Goal: Task Accomplishment & Management: Use online tool/utility

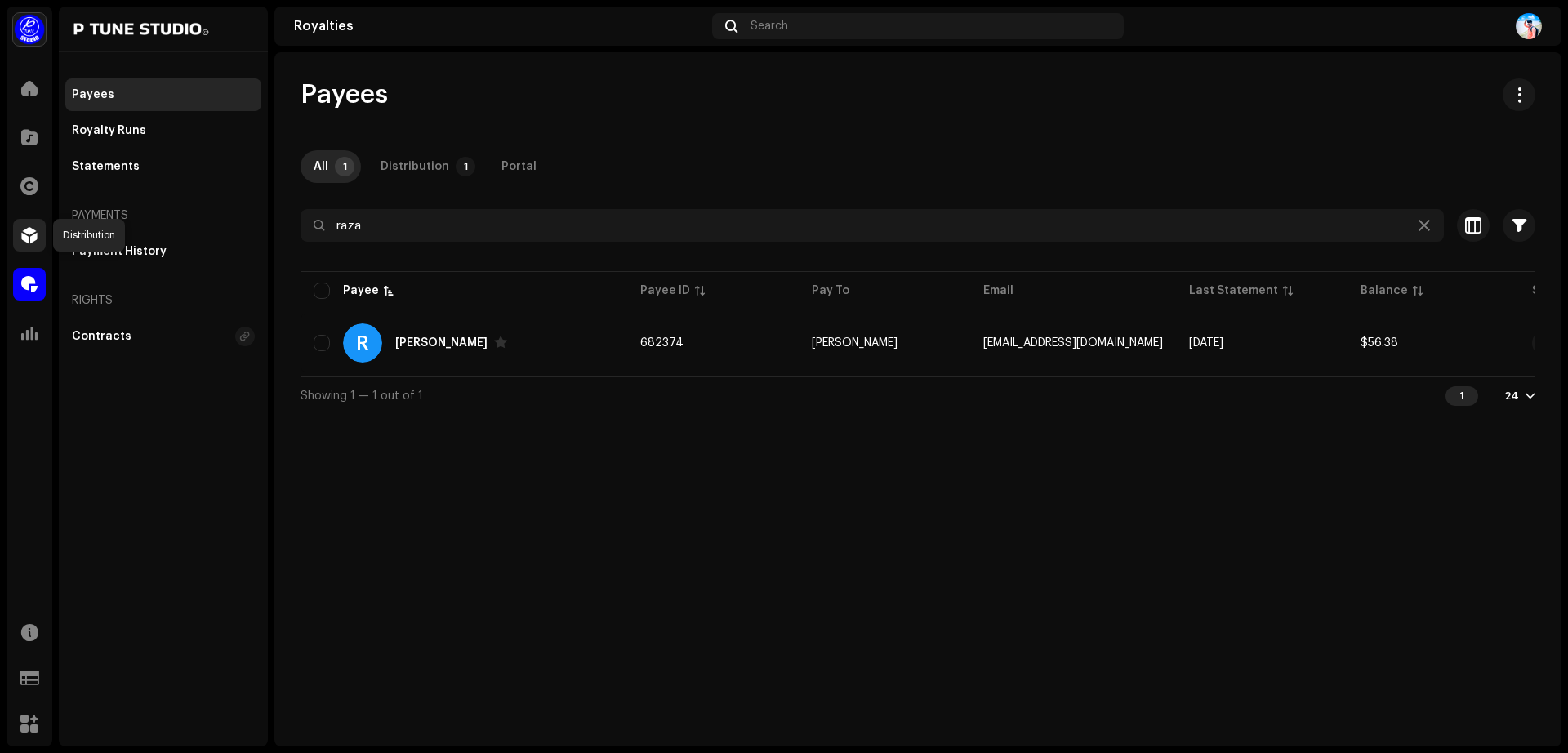
click at [32, 237] on span at bounding box center [29, 234] width 17 height 13
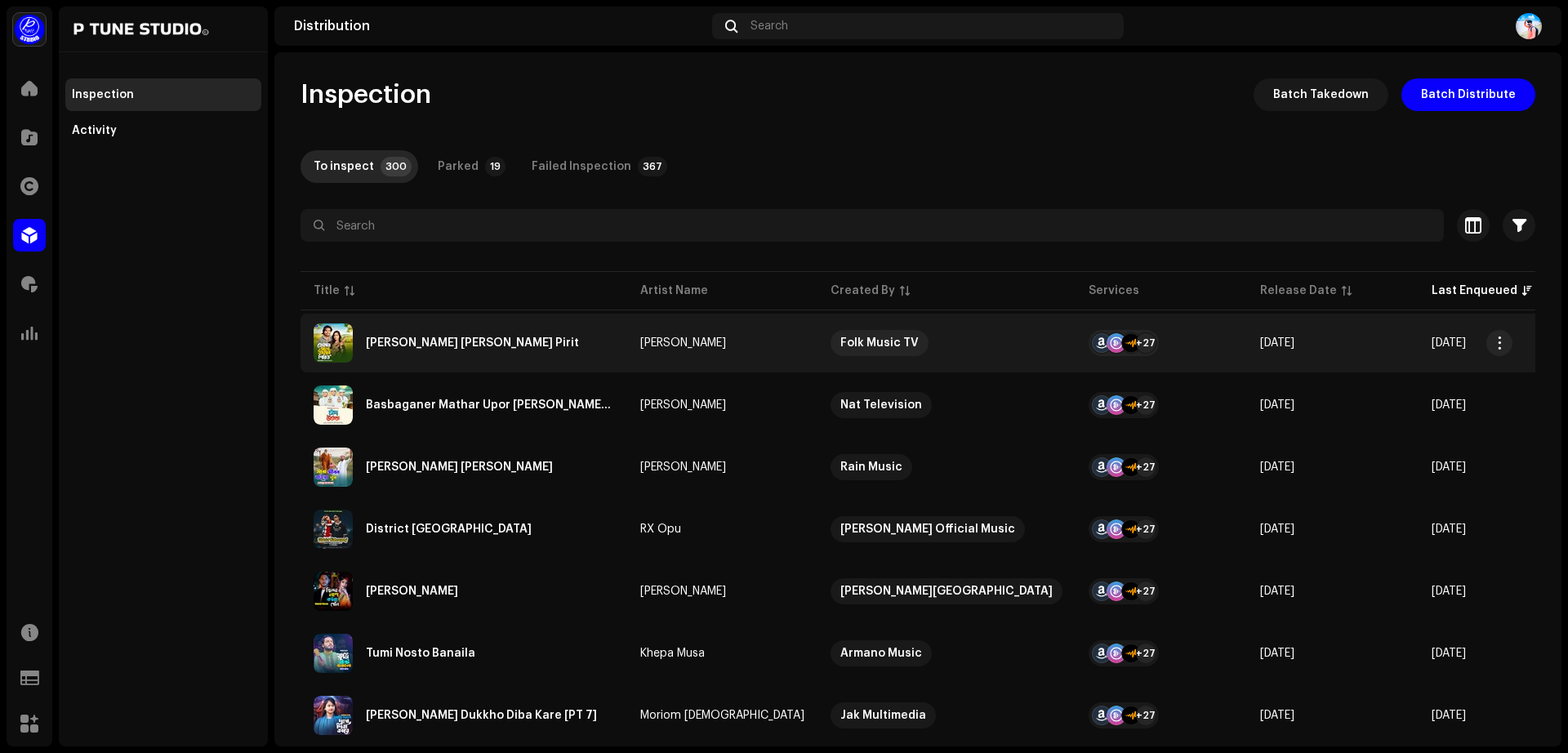
click at [402, 342] on div "[PERSON_NAME] [PERSON_NAME] Pirit" at bounding box center [472, 342] width 214 height 11
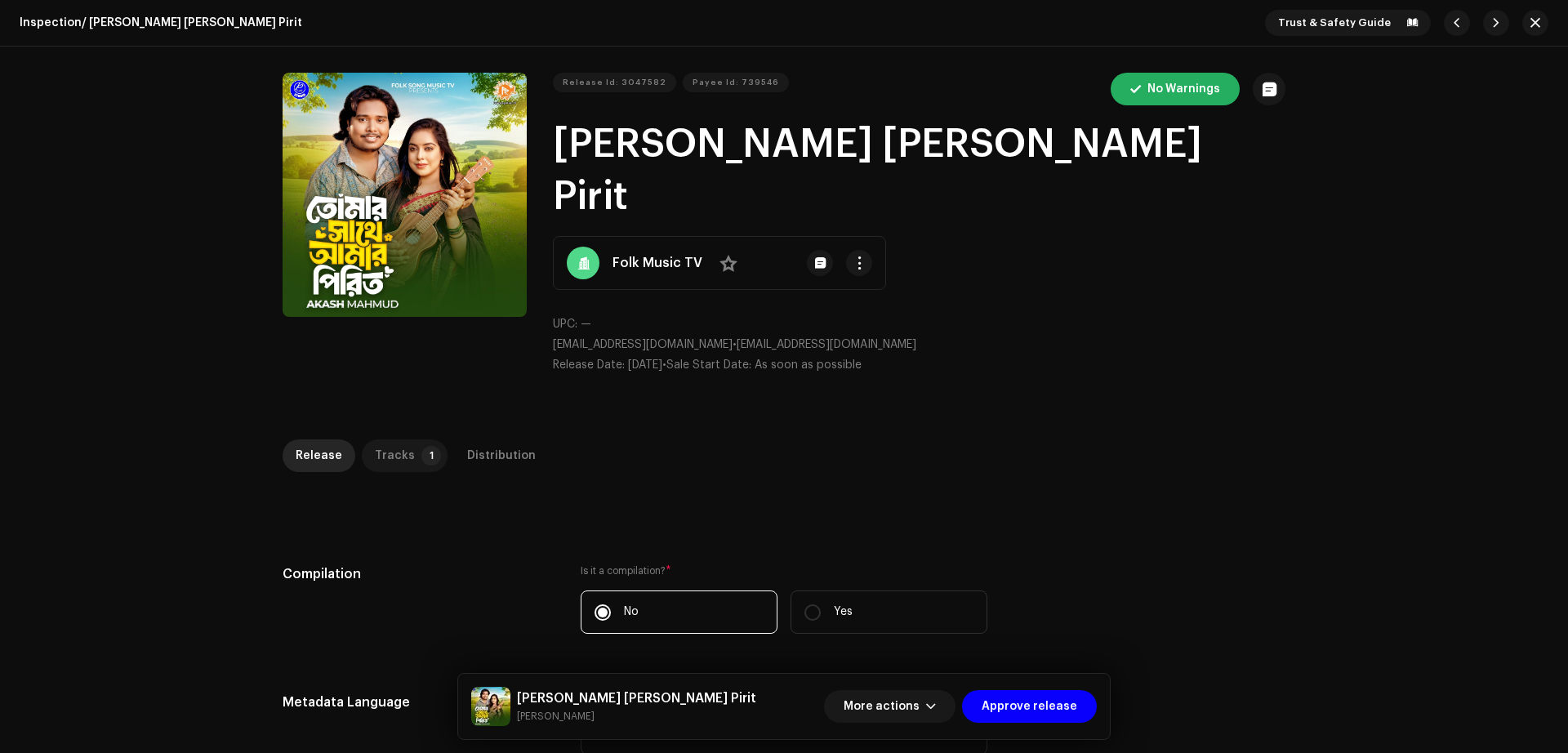
click at [383, 439] on div "Tracks" at bounding box center [395, 455] width 40 height 32
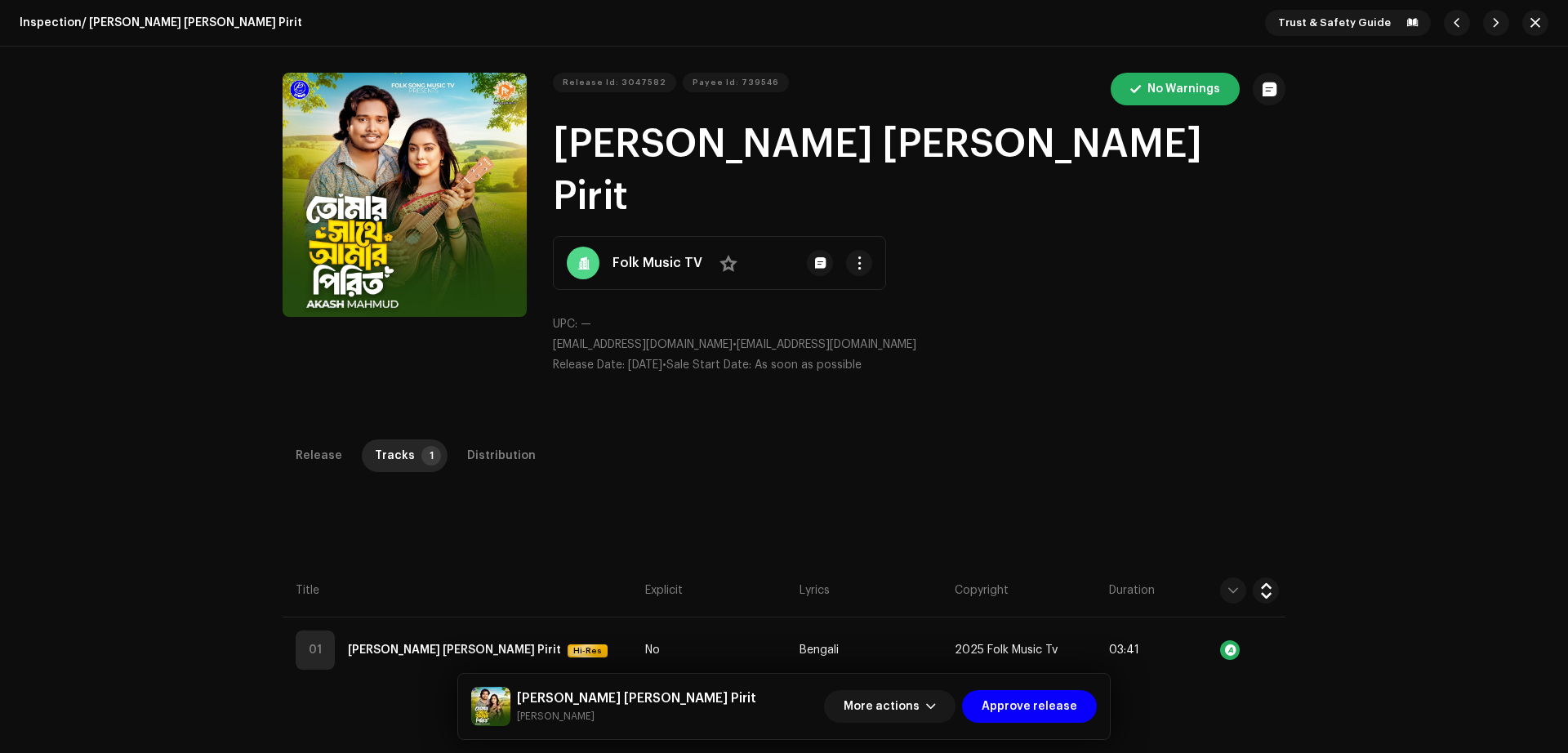
scroll to position [249, 0]
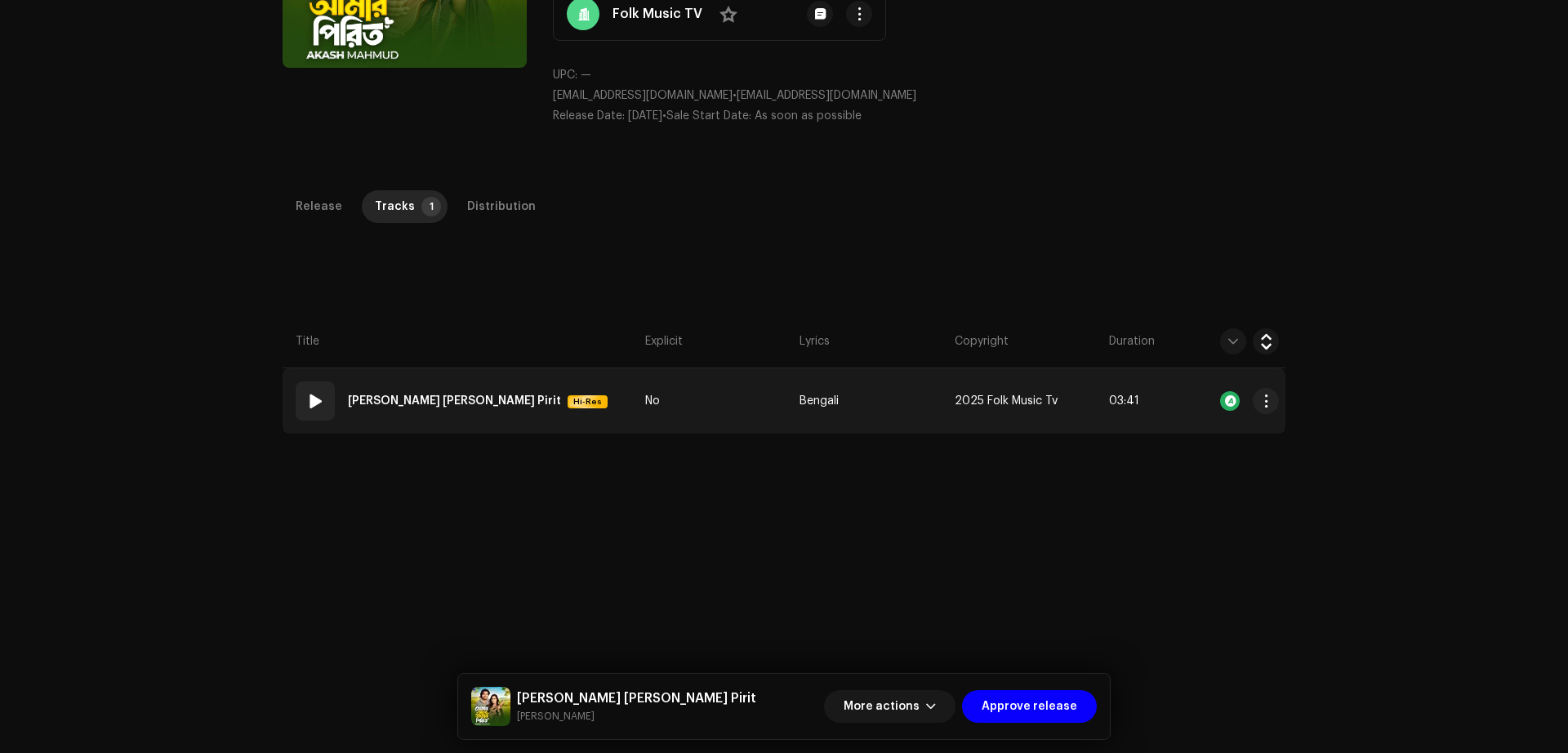
click at [731, 368] on td "No" at bounding box center [716, 401] width 154 height 66
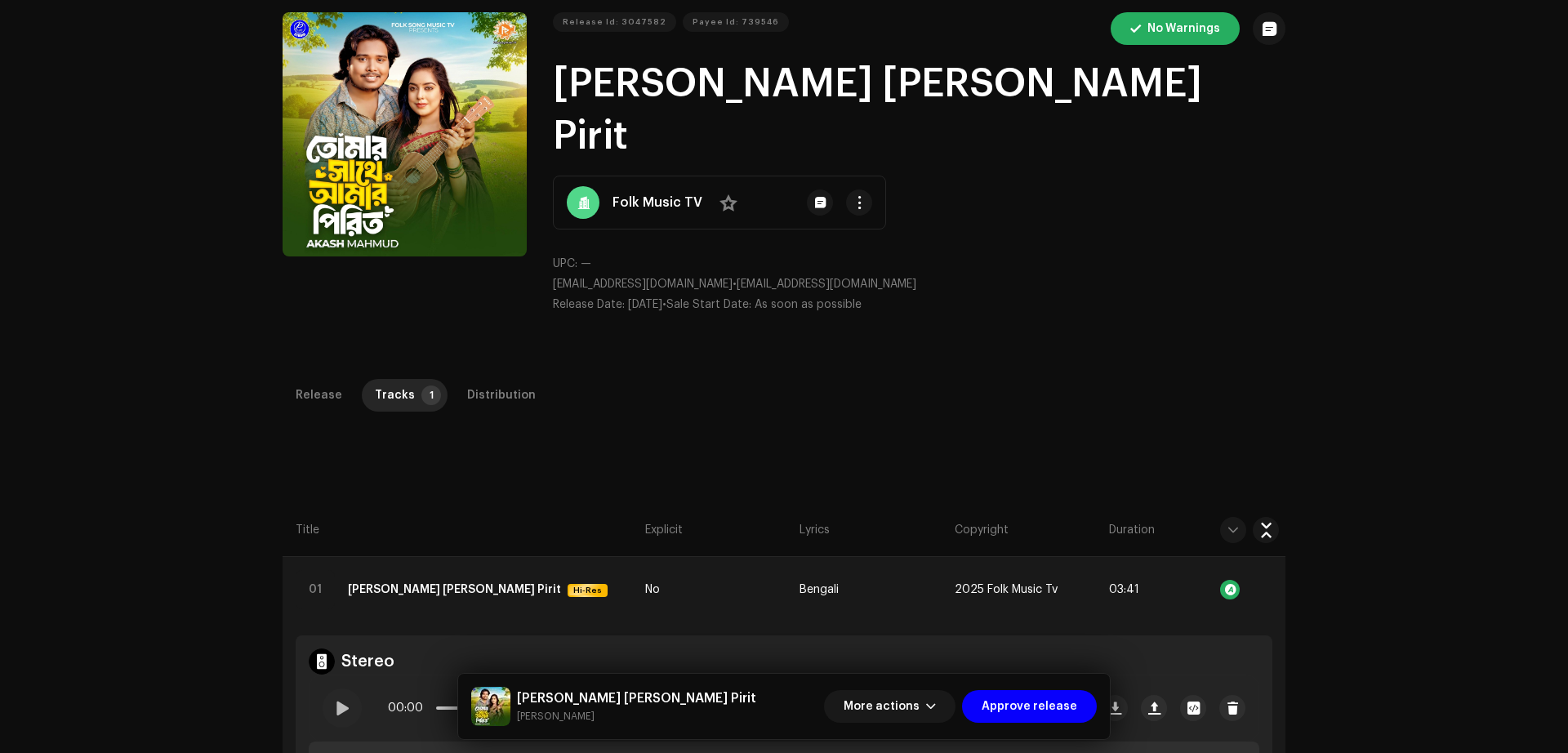
scroll to position [0, 0]
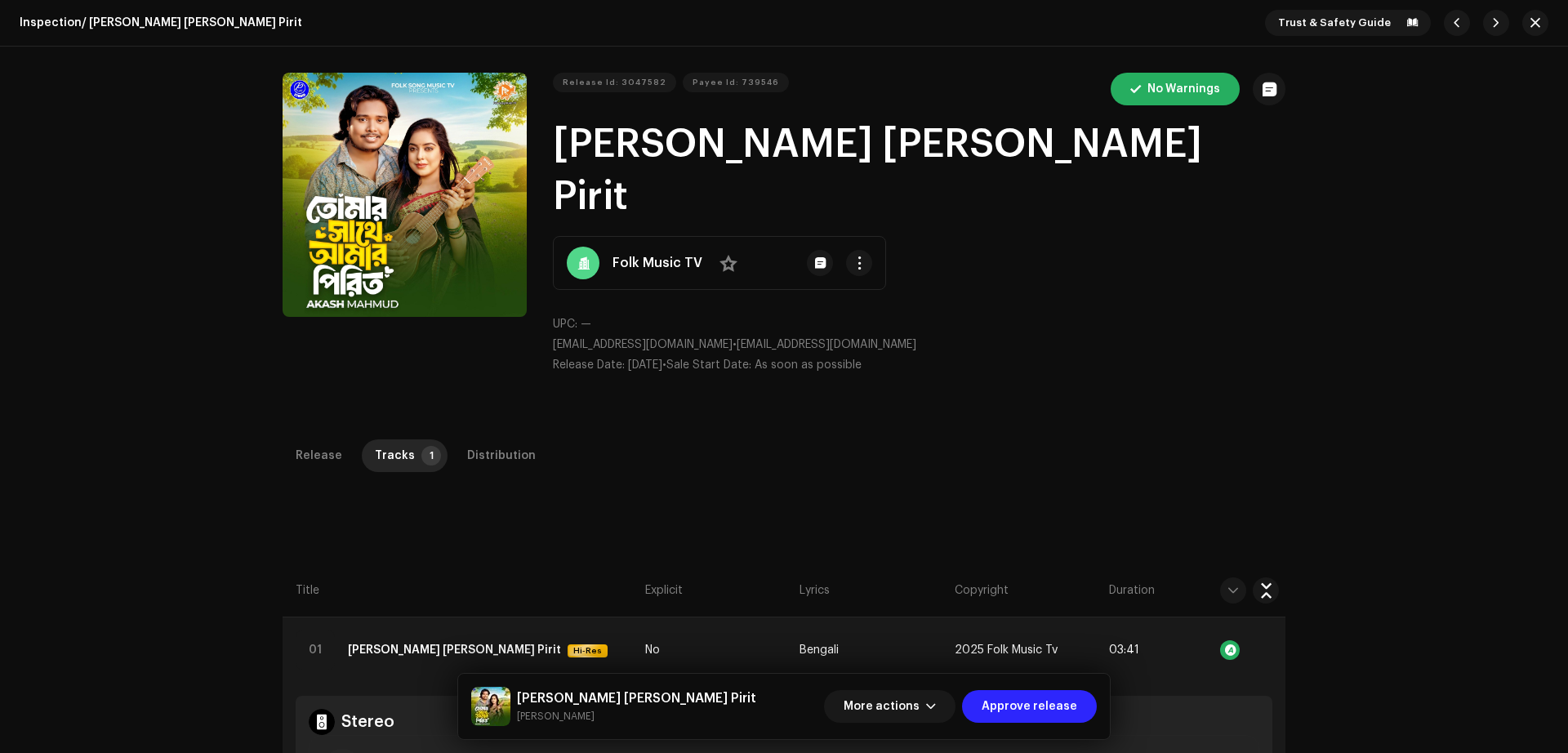
click at [1036, 692] on span "Approve release" at bounding box center [1029, 706] width 95 height 32
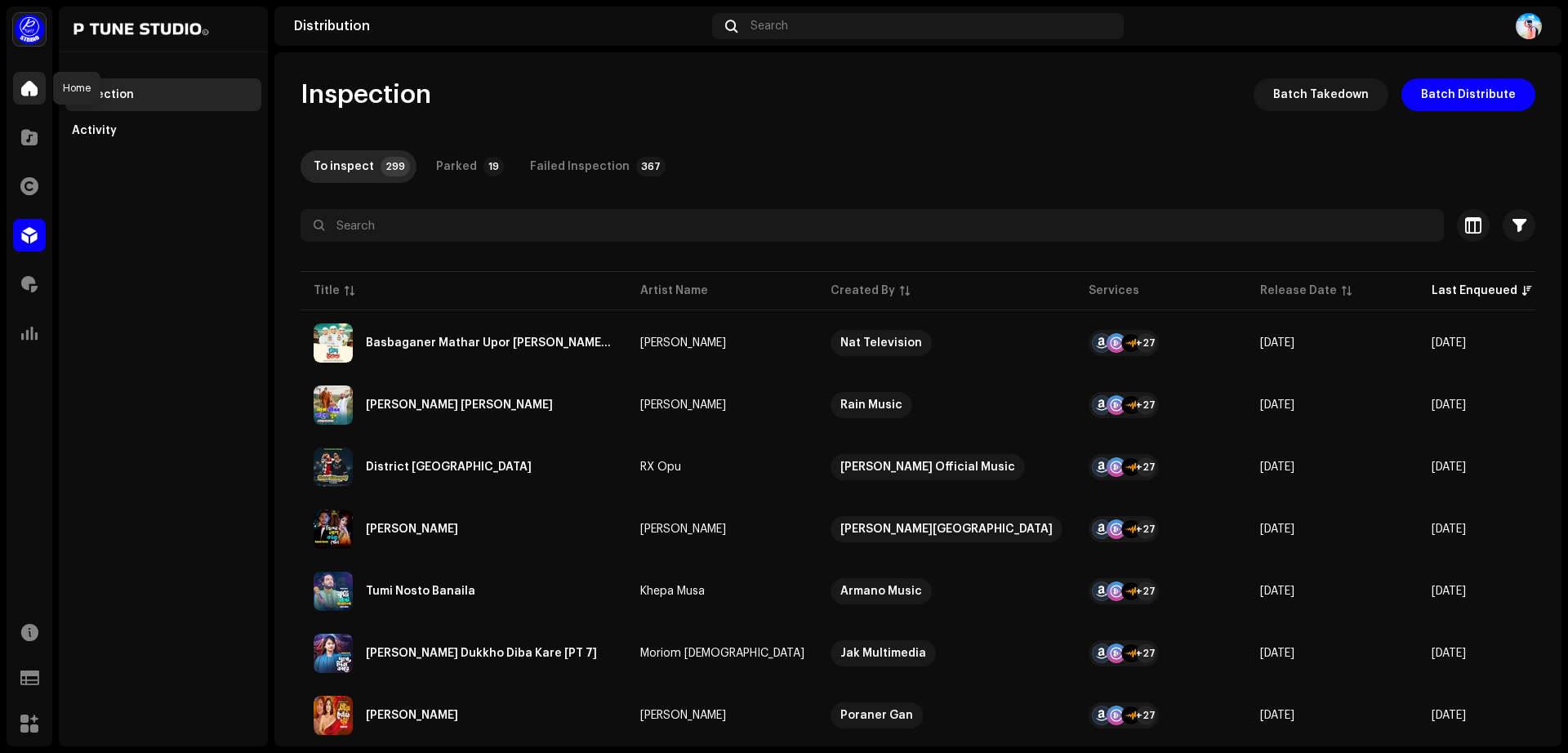
click at [23, 77] on div at bounding box center [29, 87] width 32 height 32
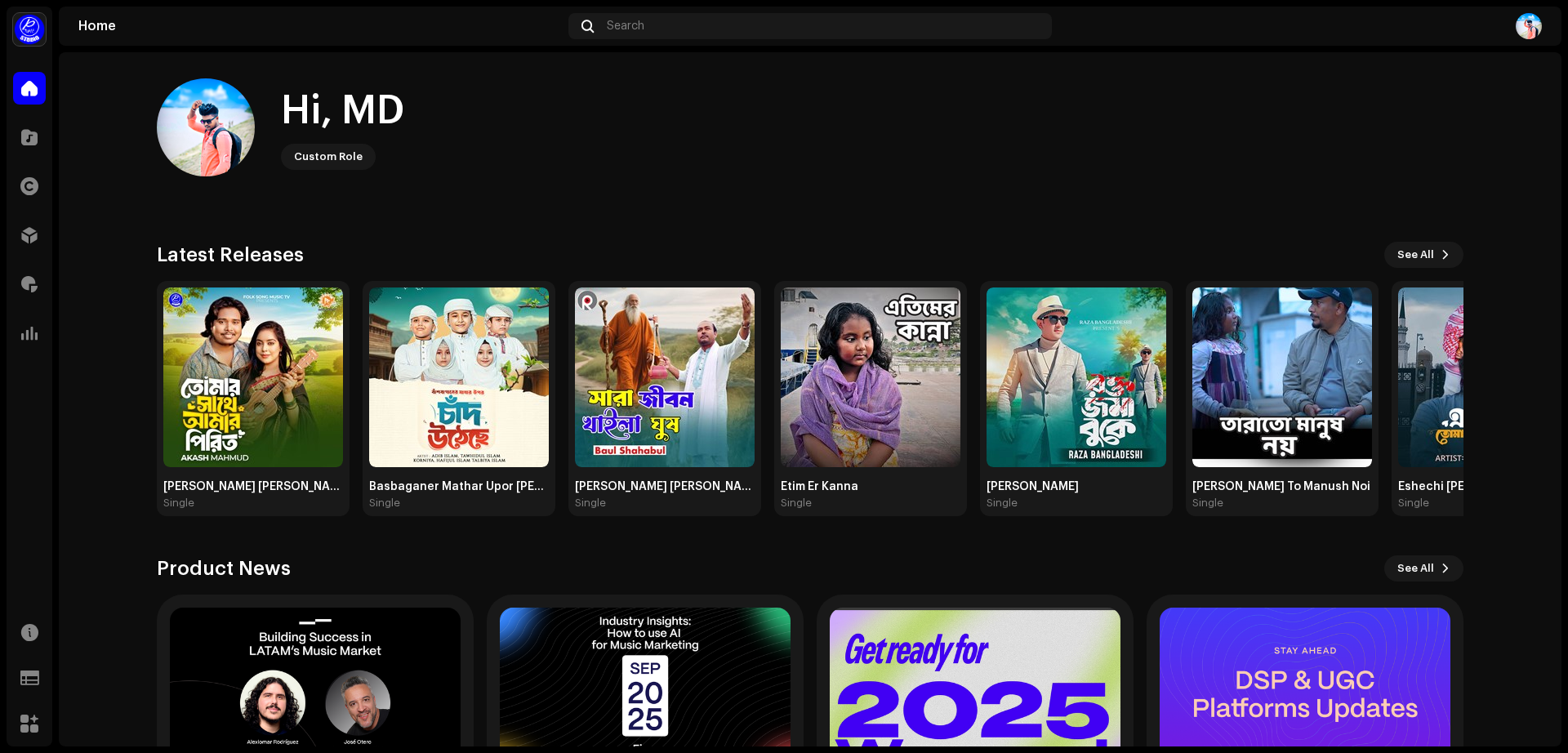
drag, startPoint x: 763, startPoint y: 673, endPoint x: 582, endPoint y: -17, distance: 713.3
click at [582, 0] on html "P Tune Studio Home Catalog Rights Distribution Royalties Analytics Resources Su…" at bounding box center [784, 376] width 1568 height 753
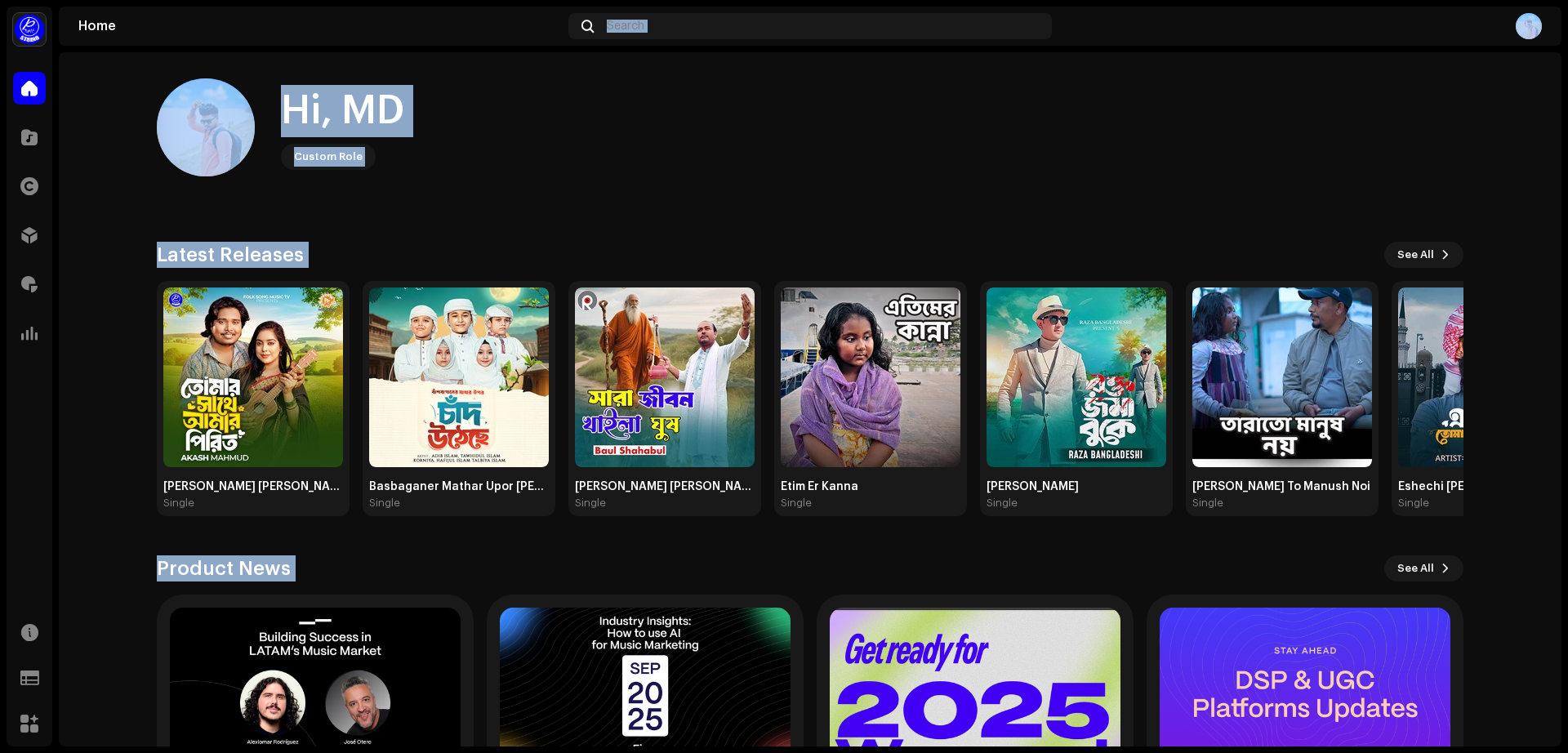
click at [587, 123] on div "Hi, MD Custom Role" at bounding box center [809, 128] width 1306 height 98
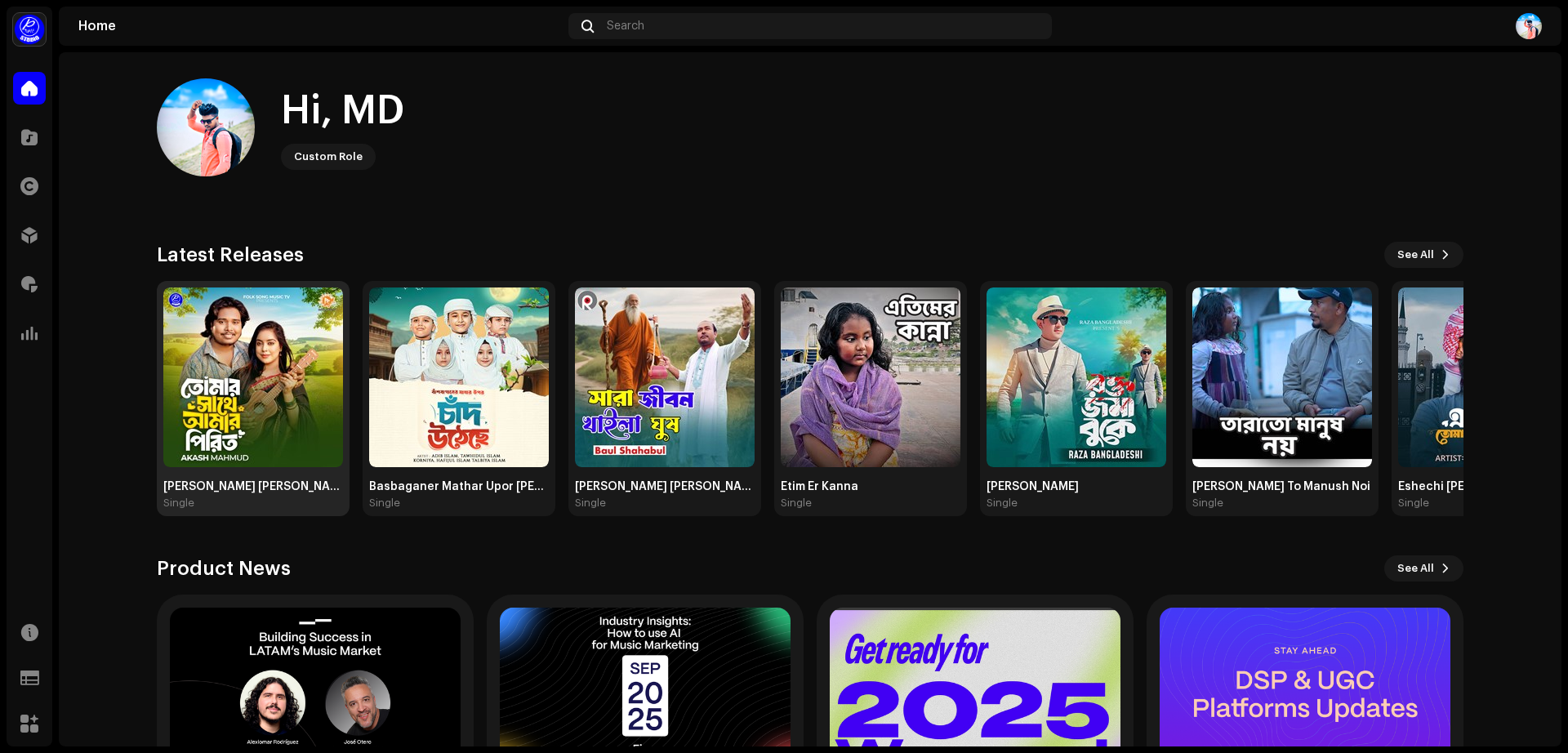
click at [226, 405] on img at bounding box center [253, 377] width 179 height 179
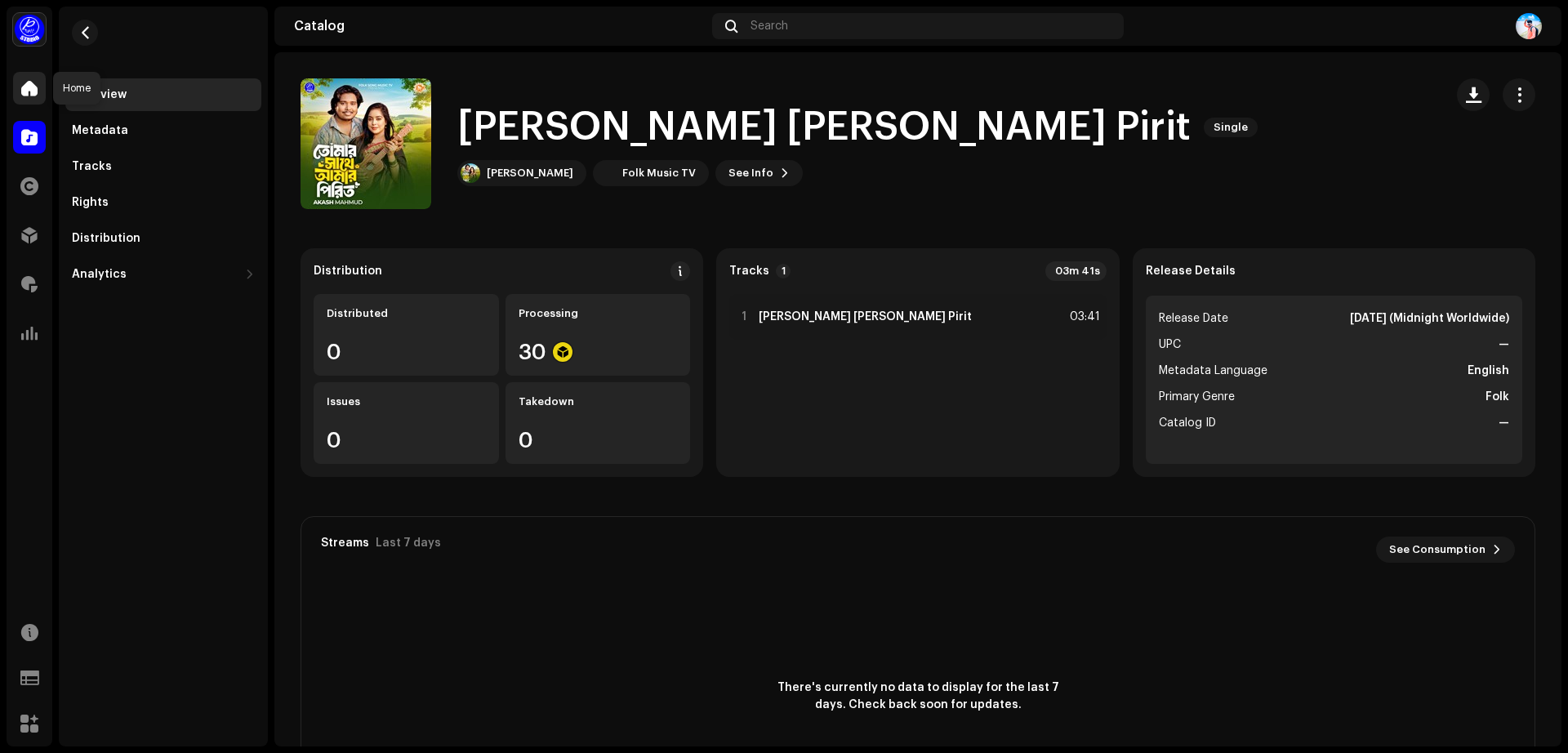
click at [28, 92] on span at bounding box center [29, 87] width 17 height 13
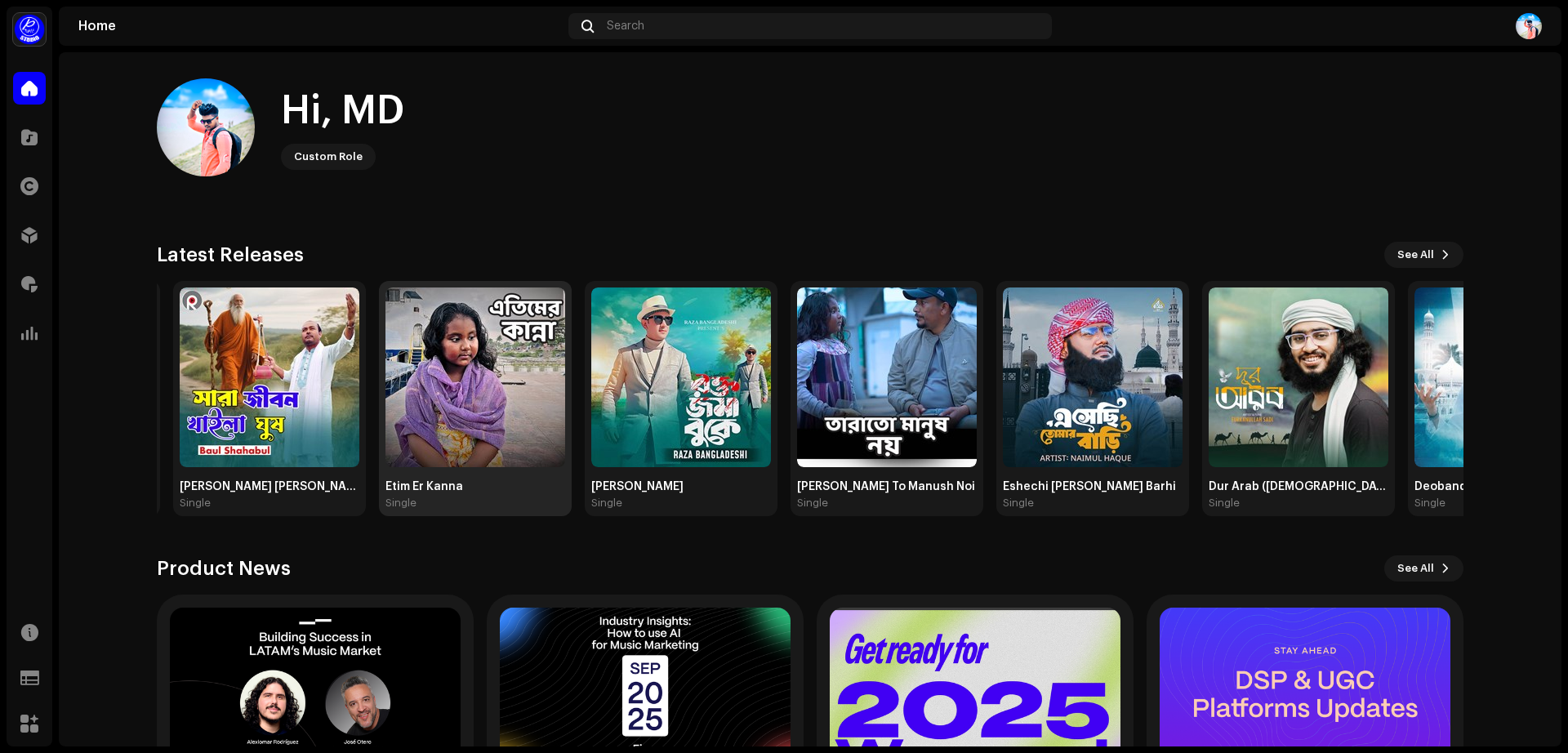
drag, startPoint x: 938, startPoint y: 340, endPoint x: 398, endPoint y: 444, distance: 549.9
click at [398, 444] on img at bounding box center [475, 377] width 179 height 179
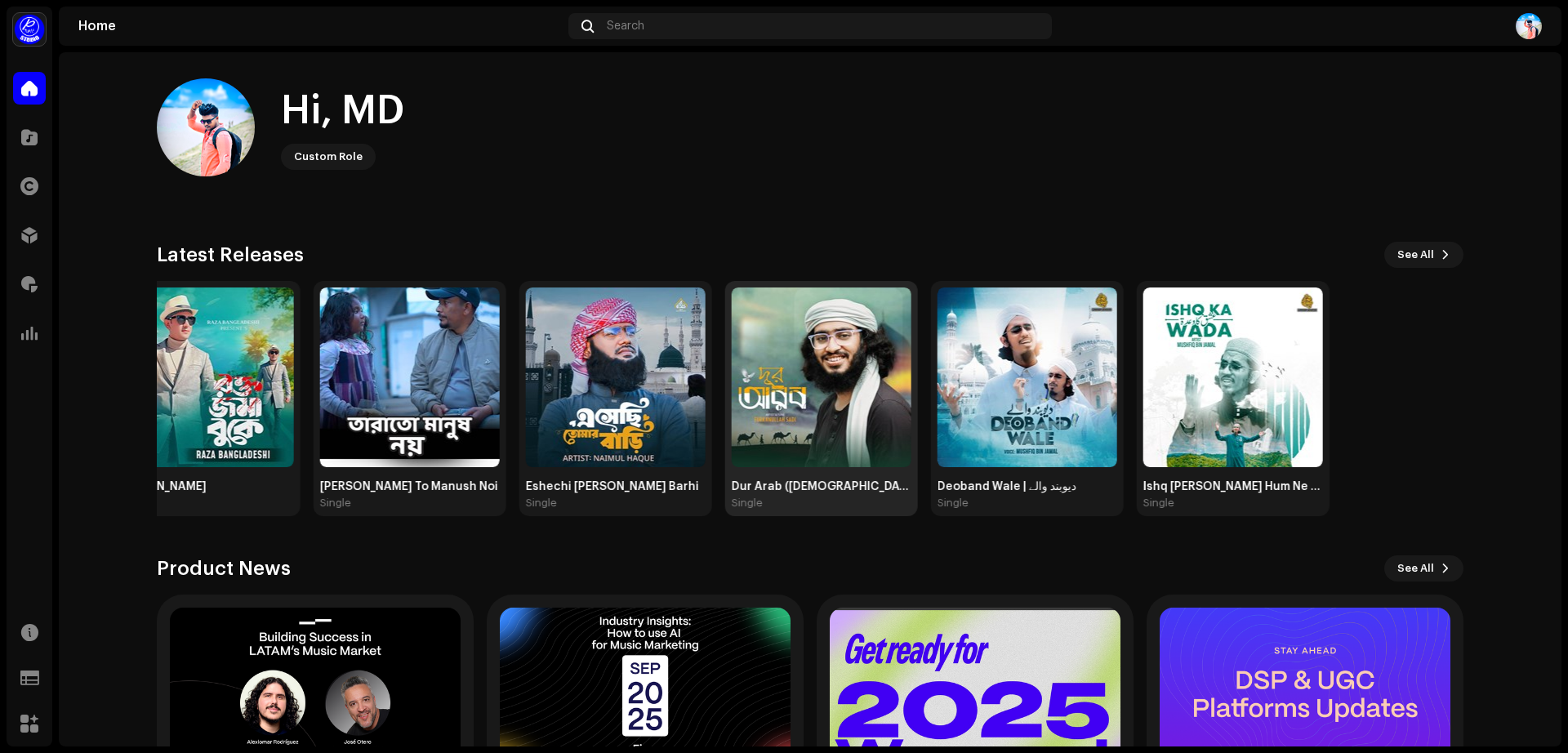
drag, startPoint x: 1318, startPoint y: 349, endPoint x: 625, endPoint y: 396, distance: 694.6
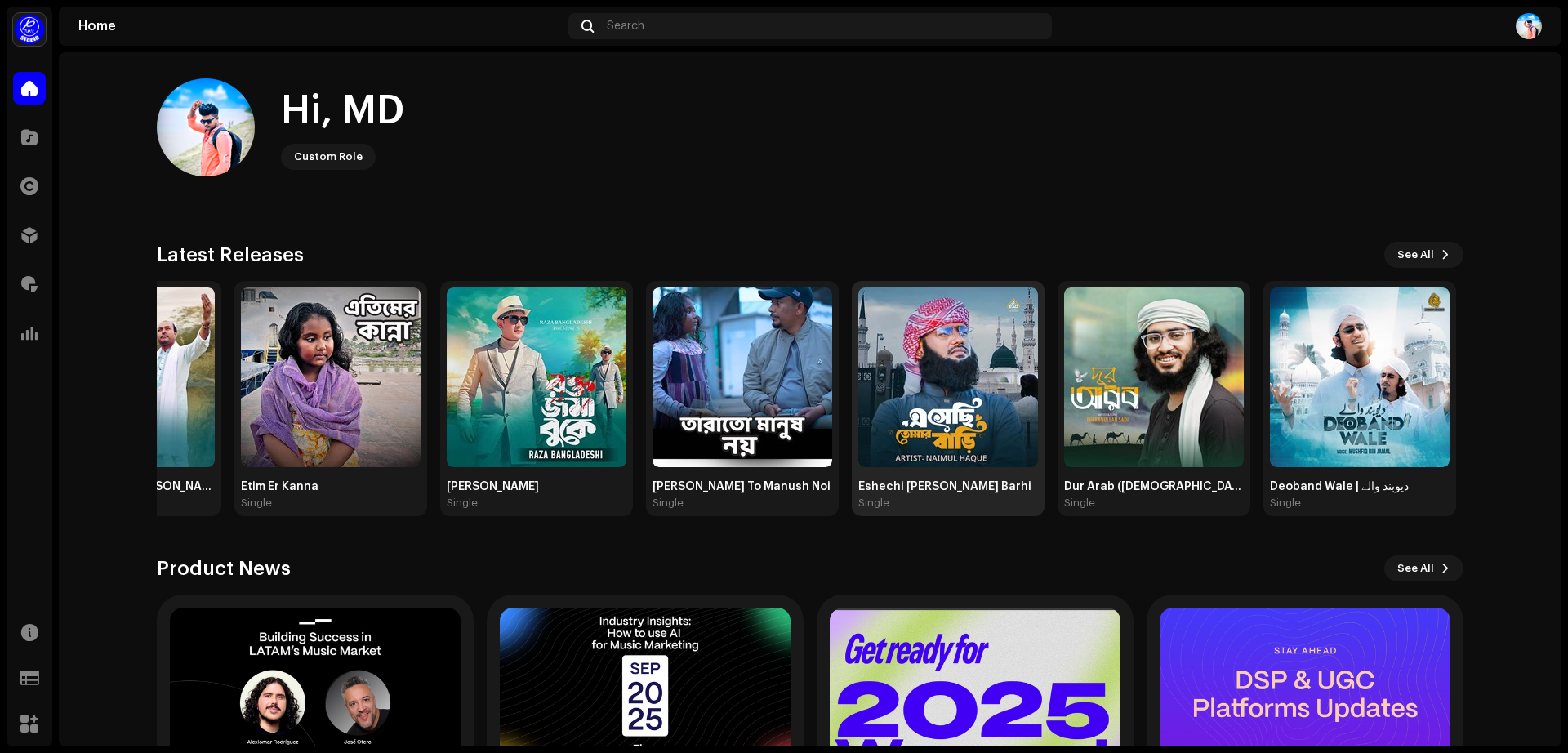
drag, startPoint x: 753, startPoint y: 383, endPoint x: 951, endPoint y: 358, distance: 199.6
click at [951, 358] on img at bounding box center [948, 377] width 179 height 179
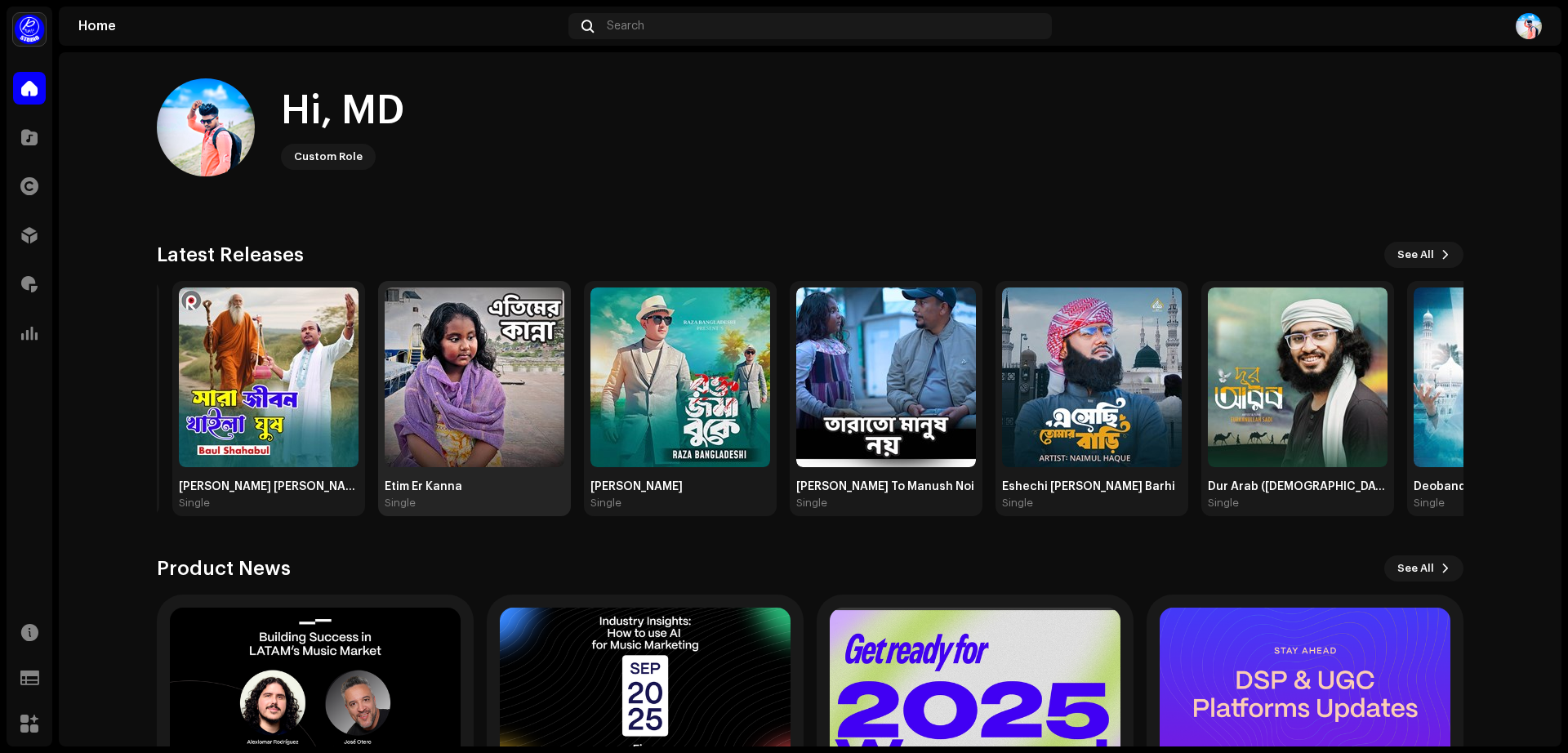
drag, startPoint x: 504, startPoint y: 371, endPoint x: 792, endPoint y: 320, distance: 292.5
click at [564, 320] on img at bounding box center [474, 377] width 179 height 179
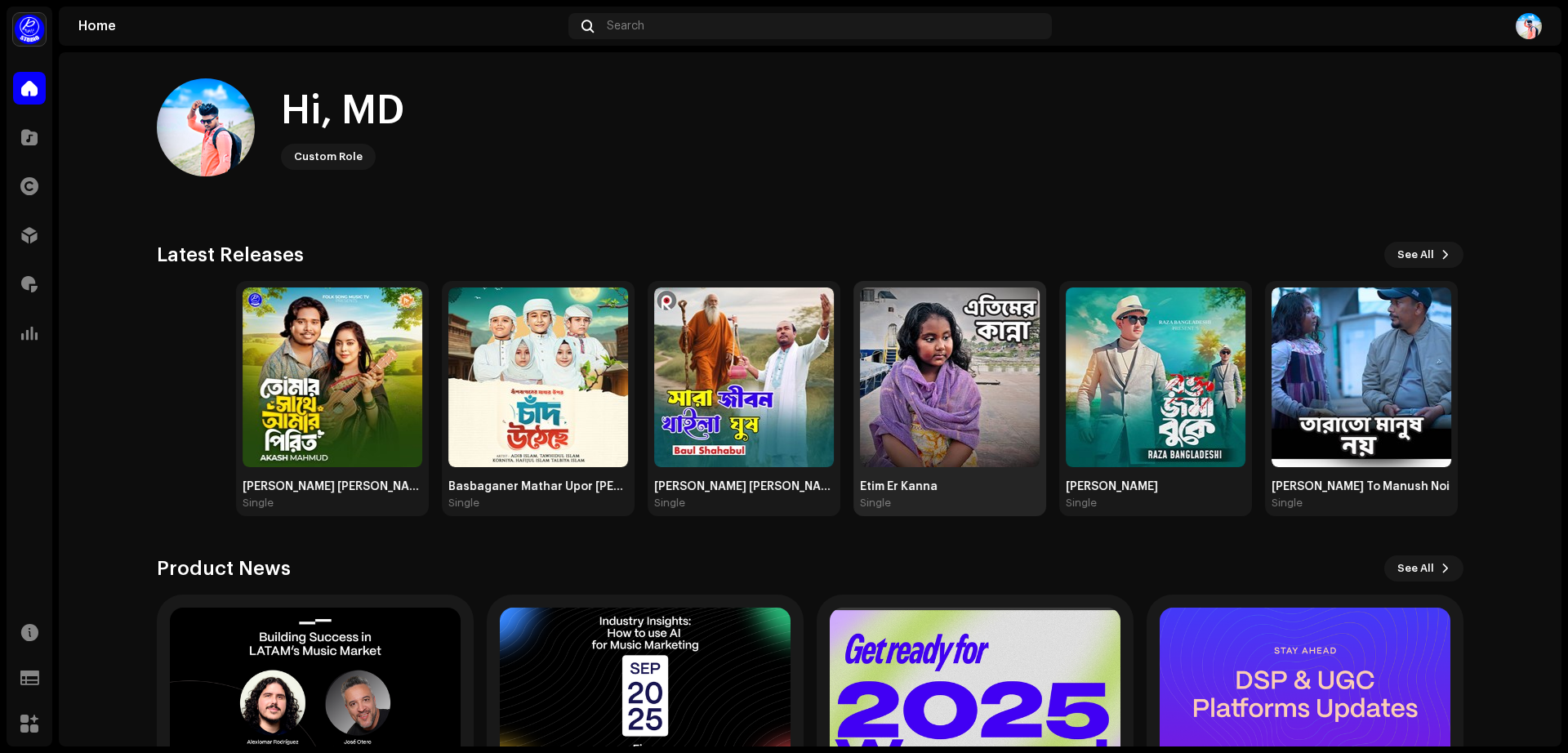
drag, startPoint x: 792, startPoint y: 320, endPoint x: 907, endPoint y: 299, distance: 116.9
click at [907, 299] on img at bounding box center [949, 377] width 179 height 179
